Goal: Task Accomplishment & Management: Use online tool/utility

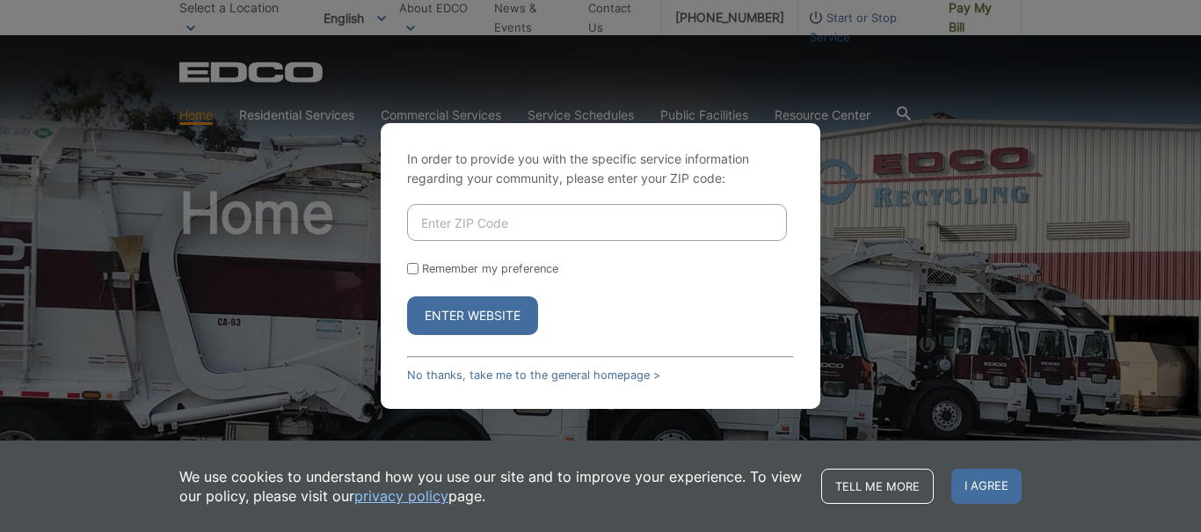
click at [458, 229] on input "Enter ZIP Code" at bounding box center [597, 222] width 380 height 37
type input "92024"
click at [410, 267] on input "Remember my preference" at bounding box center [412, 268] width 11 height 11
checkbox input "true"
click at [466, 315] on button "Enter Website" at bounding box center [472, 315] width 131 height 39
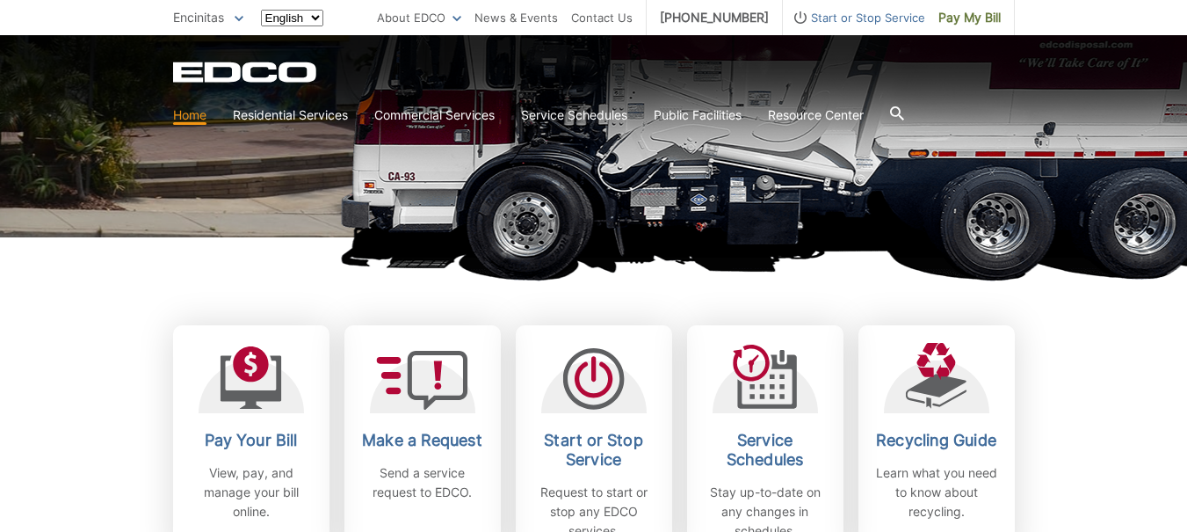
scroll to position [439, 0]
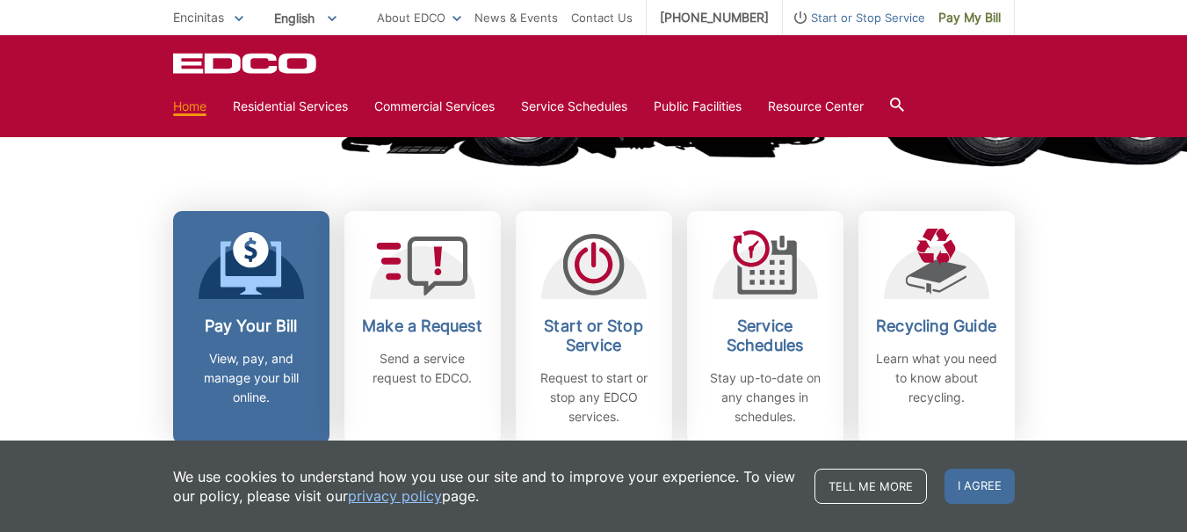
click at [244, 333] on h2 "Pay Your Bill" at bounding box center [251, 325] width 130 height 19
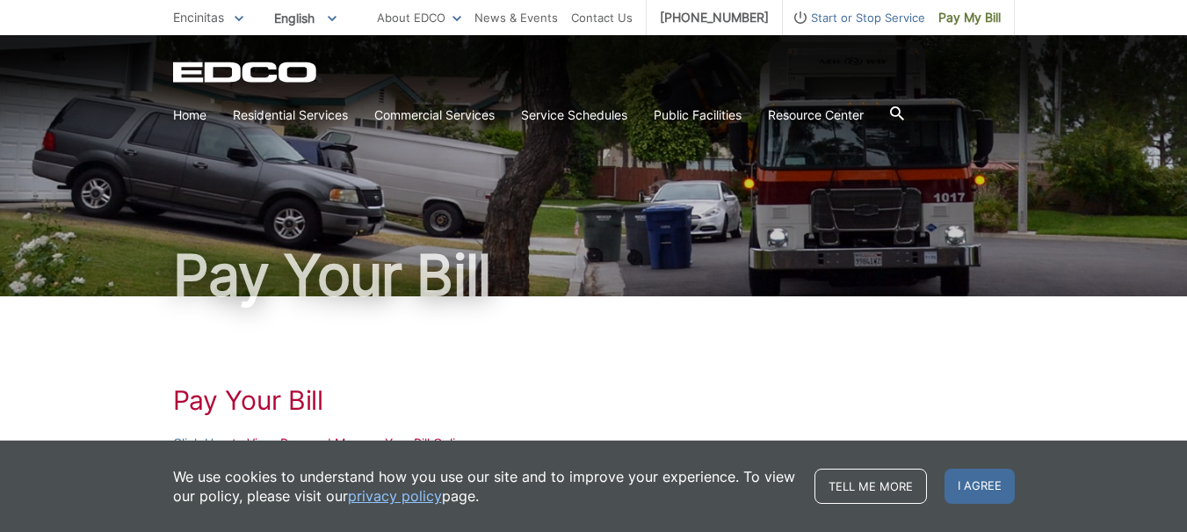
scroll to position [88, 0]
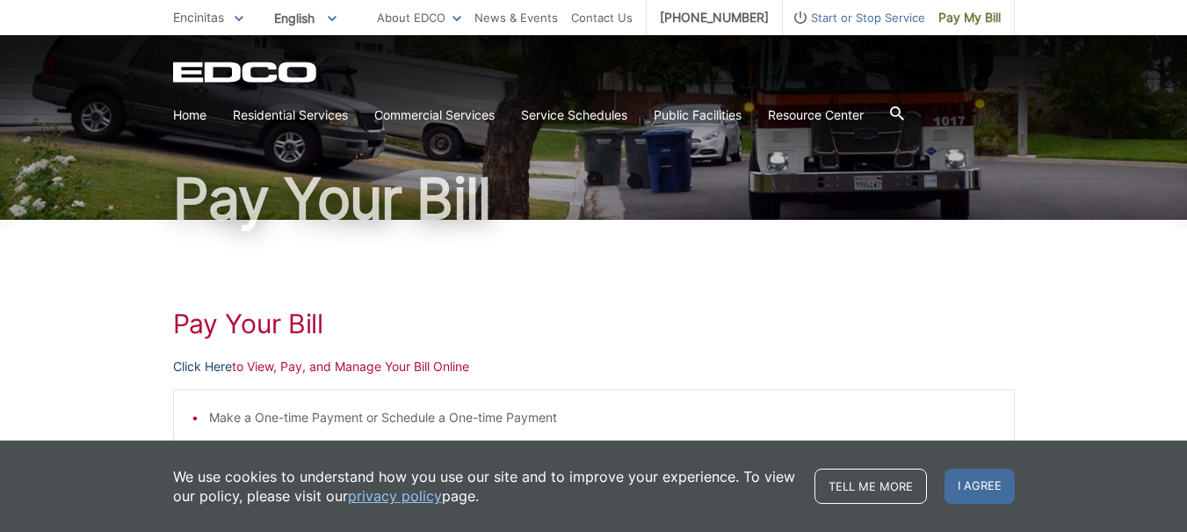
click at [199, 364] on link "Click Here" at bounding box center [202, 366] width 59 height 19
